Goal: Information Seeking & Learning: Learn about a topic

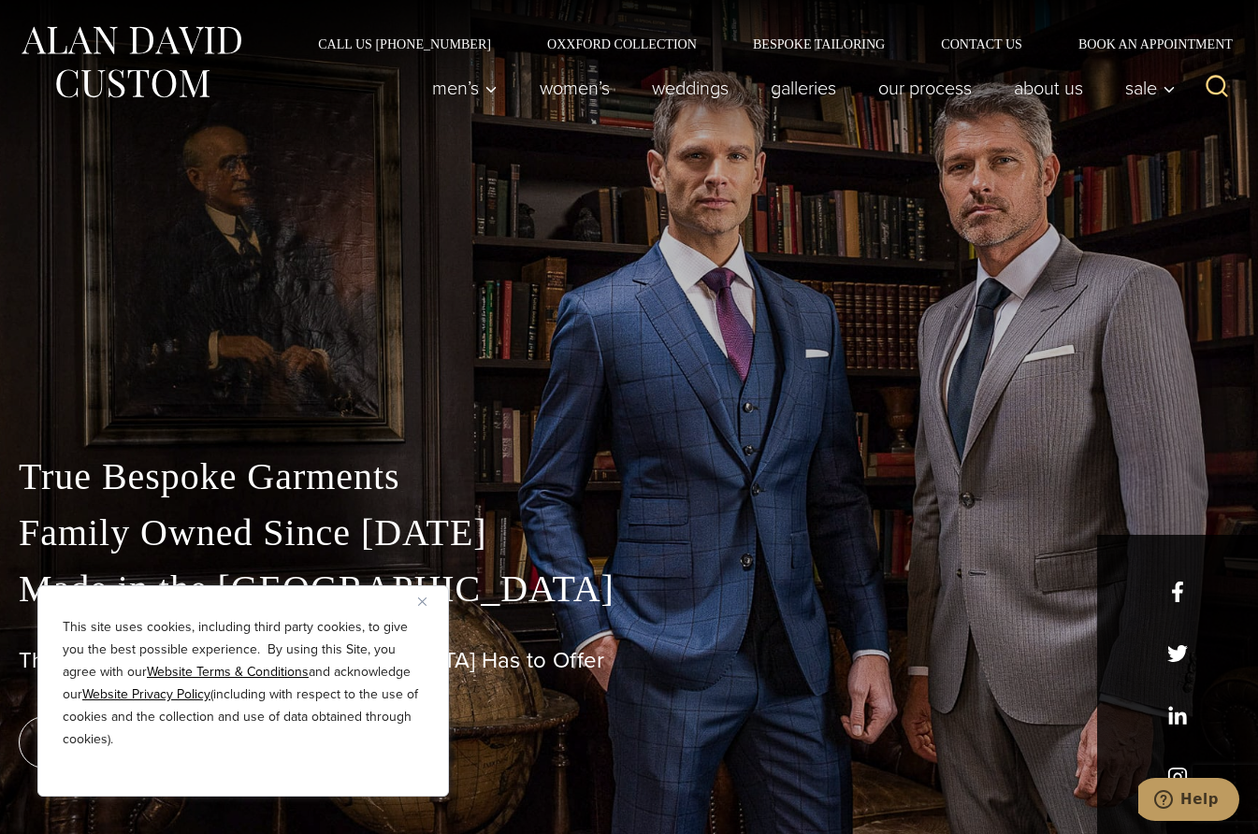
click at [423, 600] on img "Close" at bounding box center [422, 602] width 8 height 8
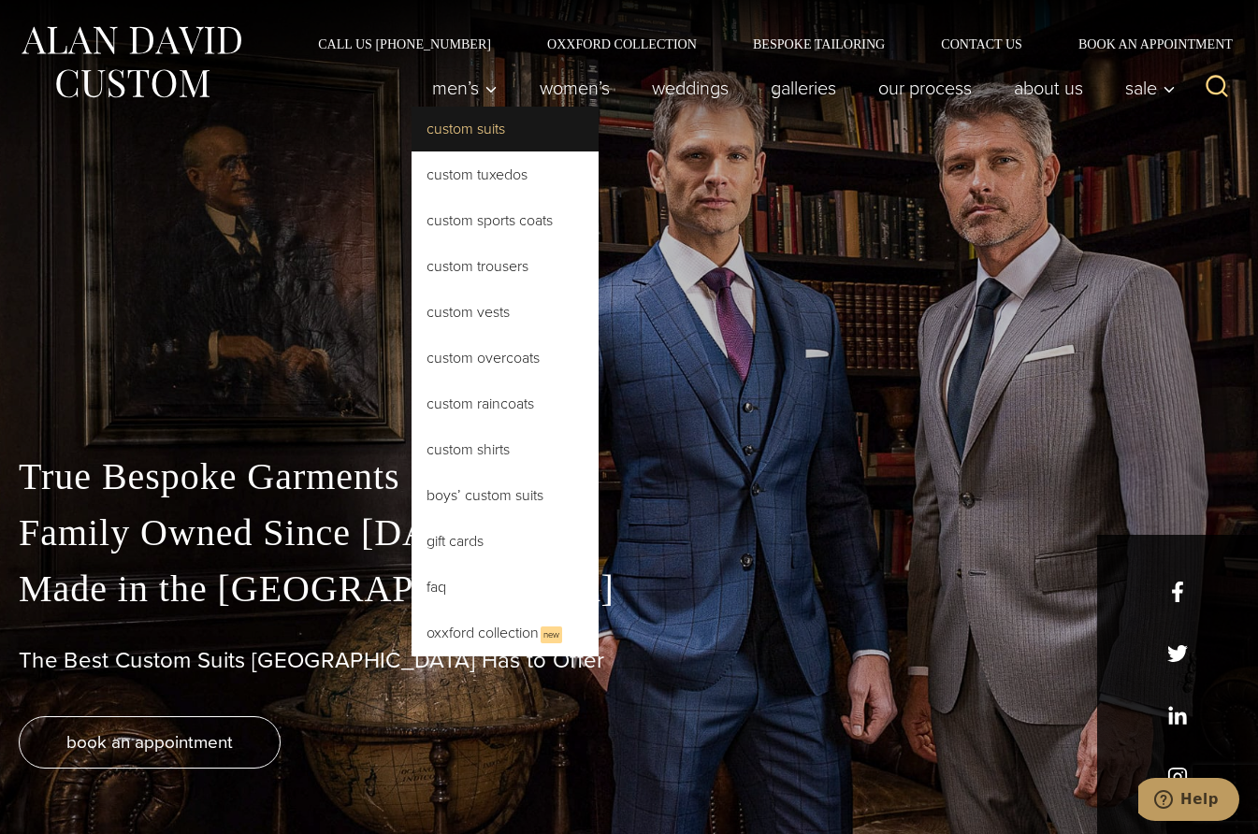
click at [469, 123] on link "Custom Suits" at bounding box center [505, 129] width 187 height 45
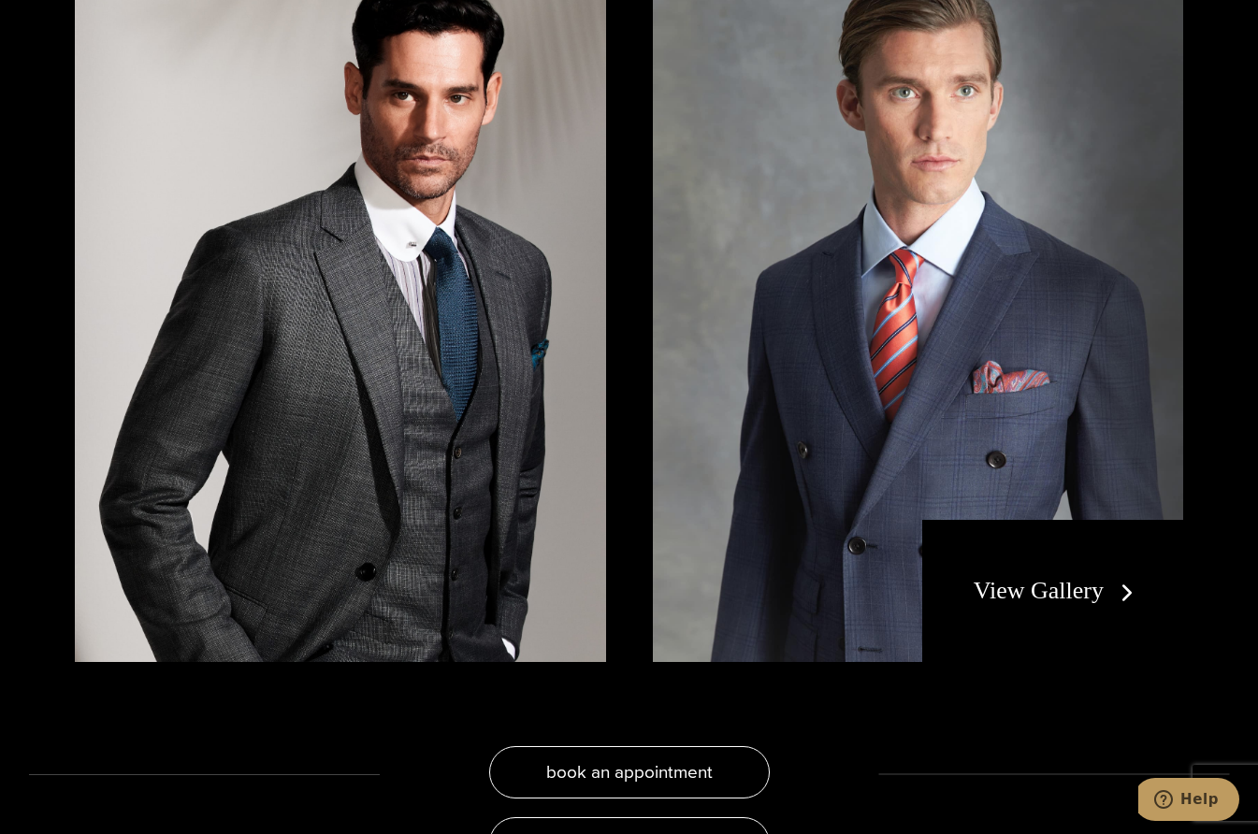
scroll to position [3364, 0]
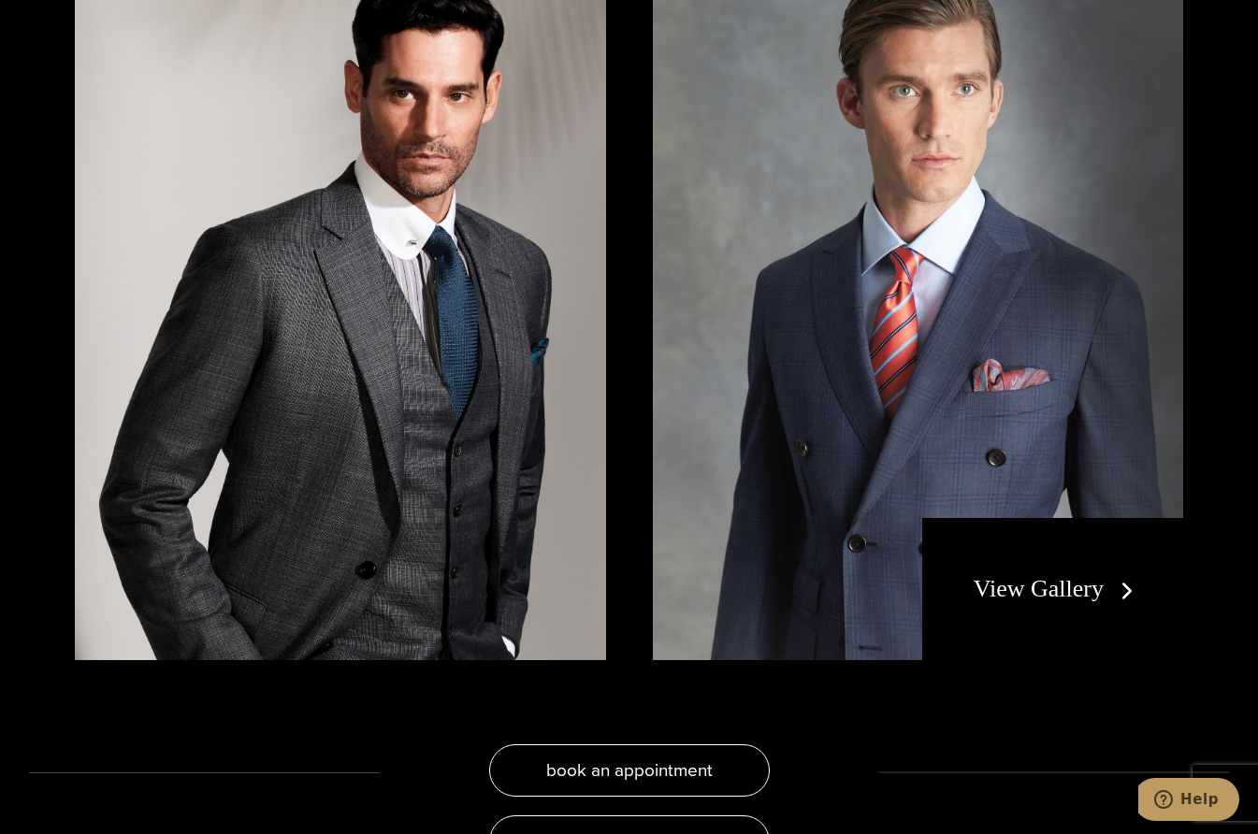
click at [1079, 575] on link "View Gallery" at bounding box center [1057, 588] width 167 height 27
